Goal: Transaction & Acquisition: Purchase product/service

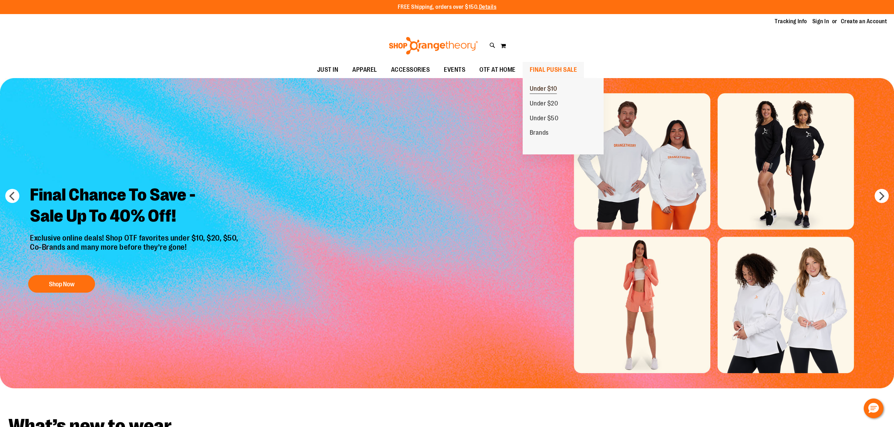
type input "**********"
click at [544, 82] on link "Under $10" at bounding box center [544, 89] width 42 height 15
click at [550, 85] on span "Under $10" at bounding box center [543, 89] width 27 height 9
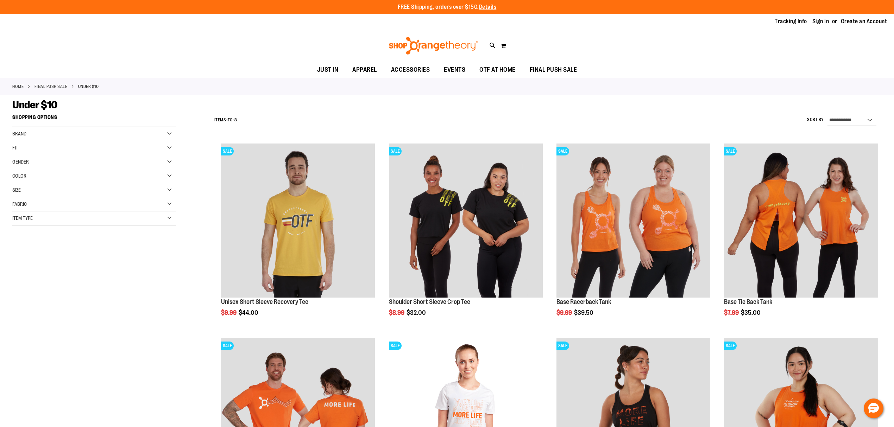
type input "**********"
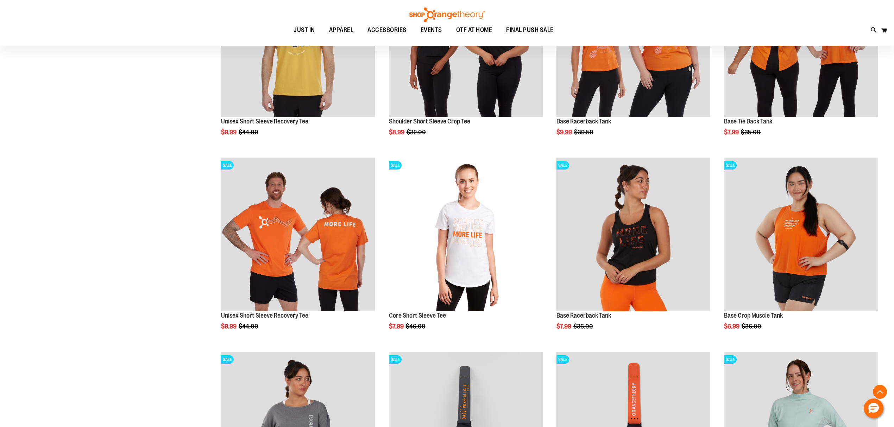
scroll to position [188, 0]
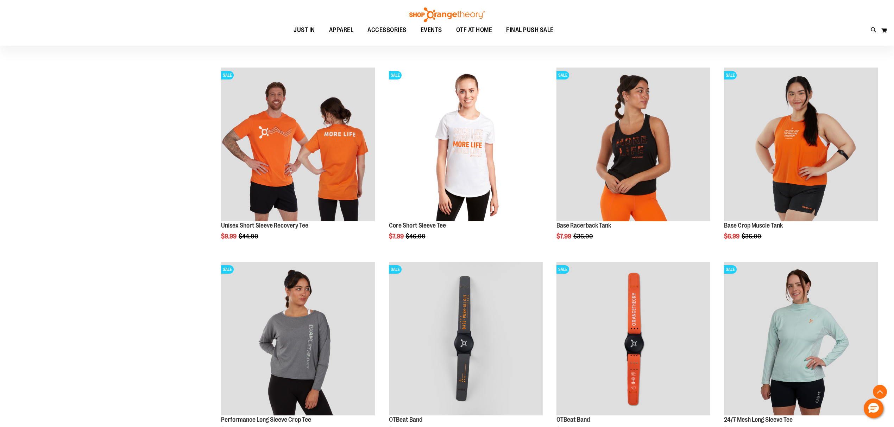
scroll to position [282, 0]
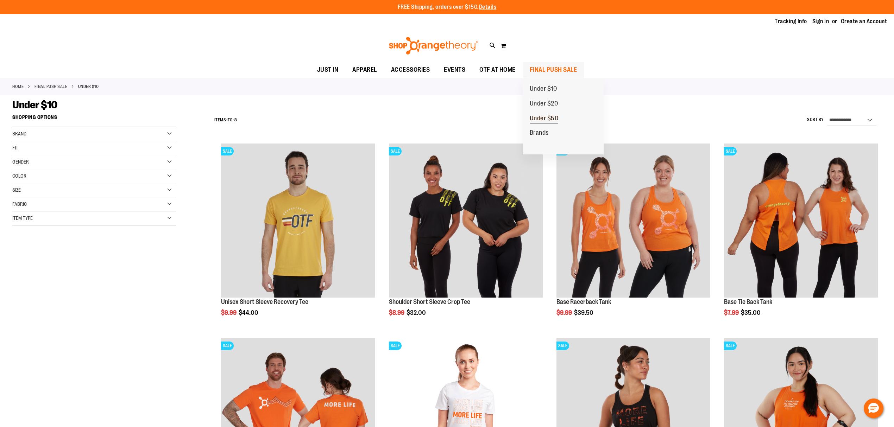
click at [541, 114] on link "Under $50" at bounding box center [544, 118] width 43 height 15
click at [541, 117] on span "Under $50" at bounding box center [544, 119] width 29 height 9
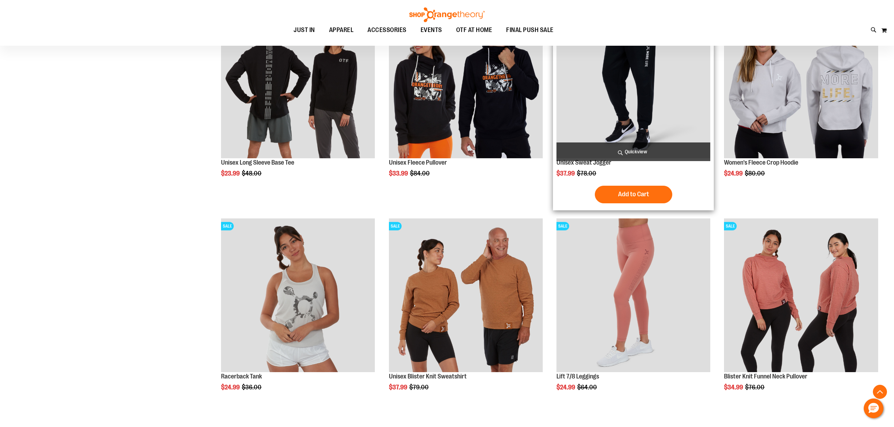
scroll to position [798, 0]
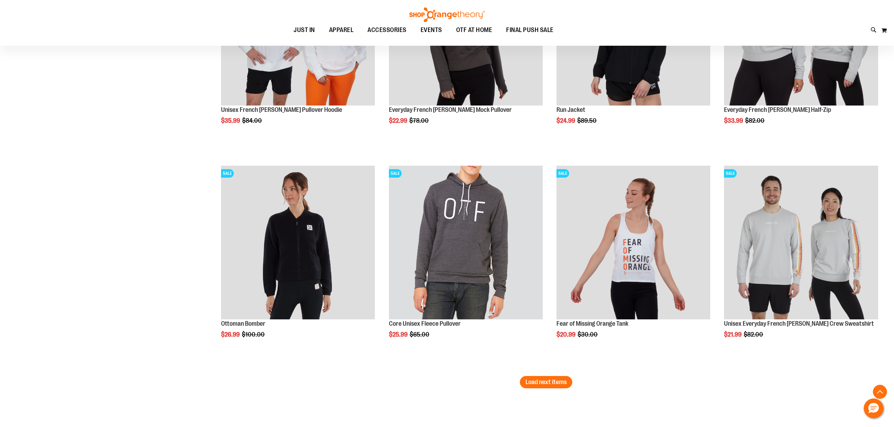
scroll to position [1783, 0]
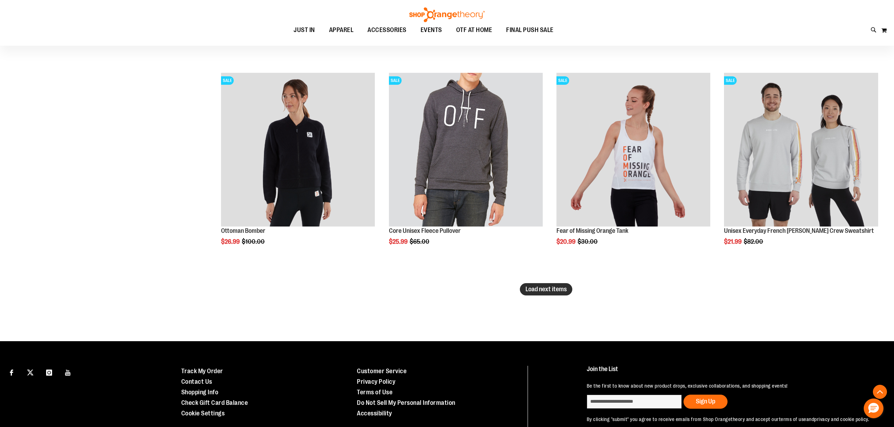
type input "**********"
click at [553, 295] on button "Load next items" at bounding box center [546, 289] width 52 height 12
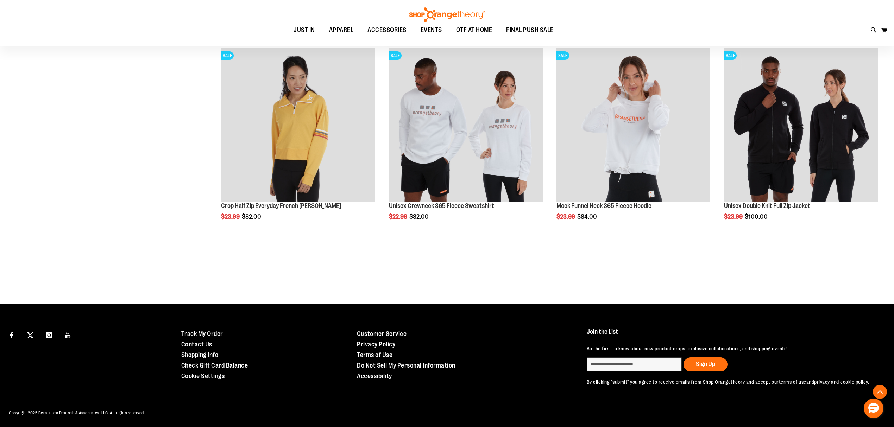
scroll to position [2023, 0]
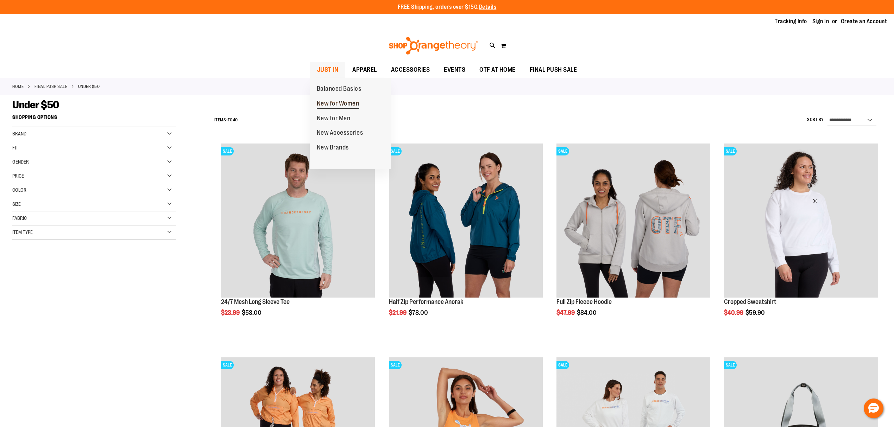
click at [334, 102] on span "New for Women" at bounding box center [338, 104] width 43 height 9
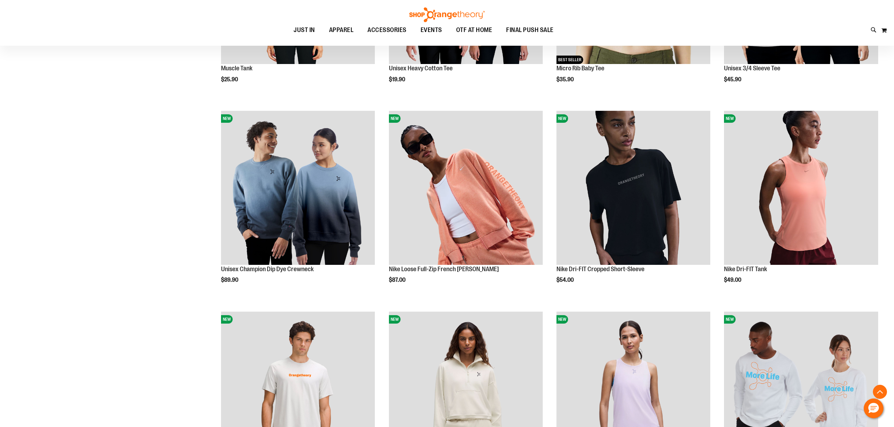
scroll to position [234, 0]
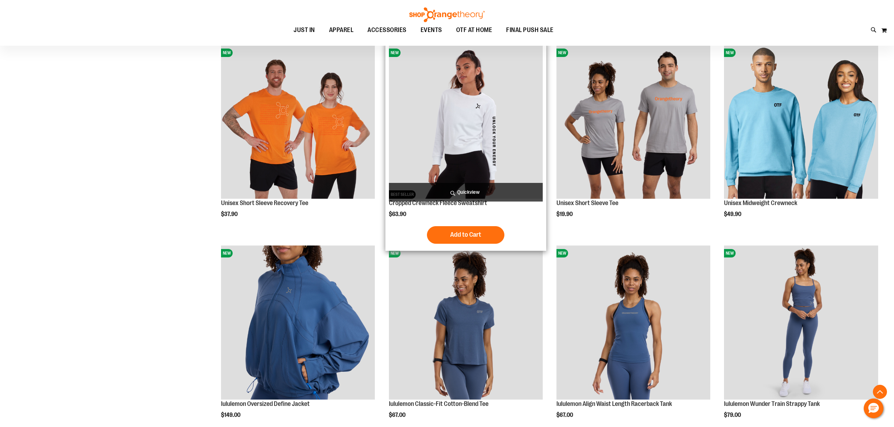
scroll to position [704, 0]
